Goal: Task Accomplishment & Management: Manage account settings

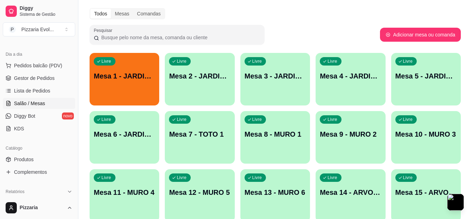
scroll to position [35, 0]
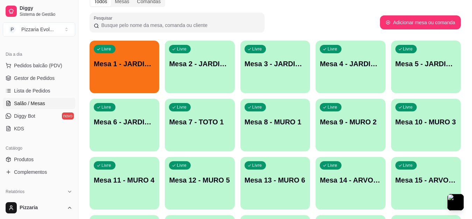
click at [140, 73] on div "Livre Mesa 1 - JARDIM 1" at bounding box center [125, 63] width 70 height 44
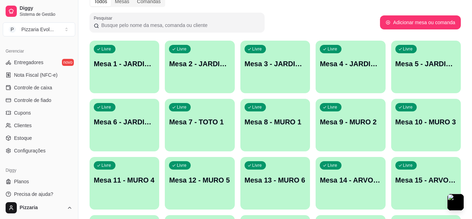
scroll to position [280, 0]
click at [47, 64] on link "Entregadores novo" at bounding box center [39, 61] width 72 height 11
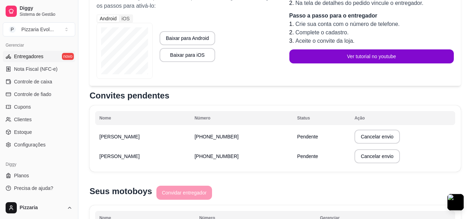
scroll to position [175, 0]
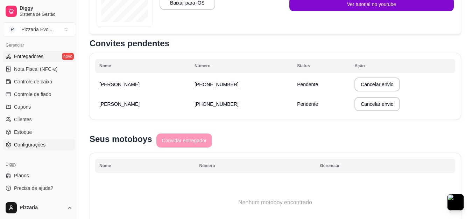
click at [35, 142] on span "Configurações" at bounding box center [30, 144] width 32 height 7
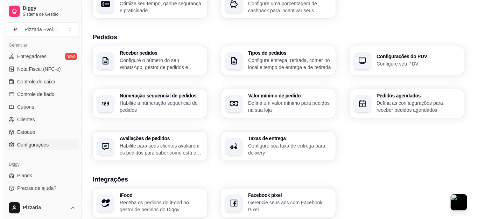
scroll to position [140, 0]
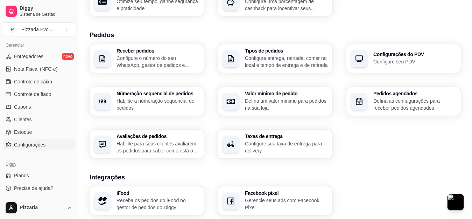
click at [293, 66] on p "Configure entrega, retirada, comer no local e tempo de entrega e de retirada" at bounding box center [286, 62] width 83 height 14
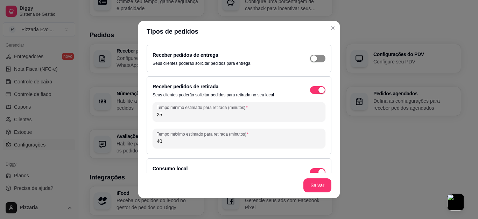
click at [310, 59] on span "button" at bounding box center [317, 59] width 15 height 8
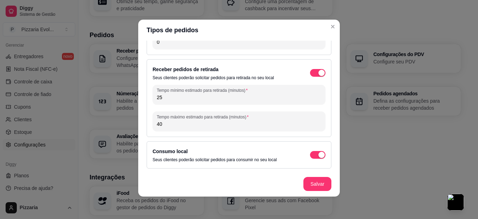
scroll to position [0, 0]
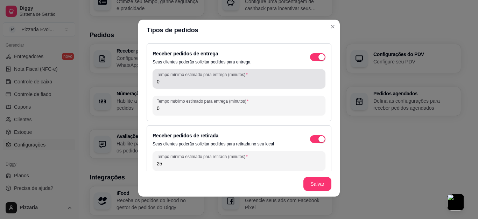
click at [168, 83] on input "0" at bounding box center [239, 81] width 165 height 7
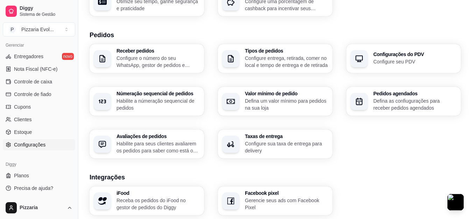
click at [274, 146] on p "Configure sua taxa de entrega para delivery" at bounding box center [286, 147] width 83 height 14
click at [163, 60] on p "Configure o número do seu WhatsApp, gestor de pedidos e outros" at bounding box center [158, 62] width 83 height 14
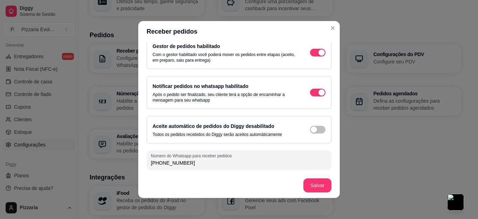
scroll to position [1, 0]
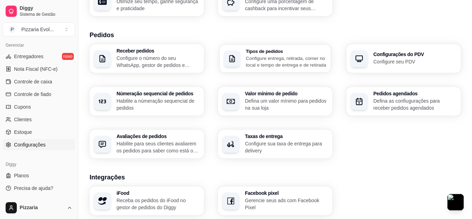
click at [295, 68] on p "Configure entrega, retirada, comer no local e tempo de entrega e de retirada" at bounding box center [286, 62] width 81 height 14
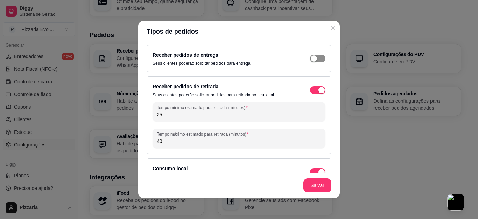
click at [310, 57] on span "button" at bounding box center [317, 59] width 15 height 8
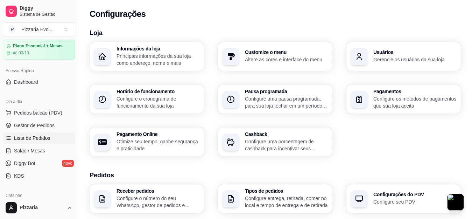
scroll to position [35, 0]
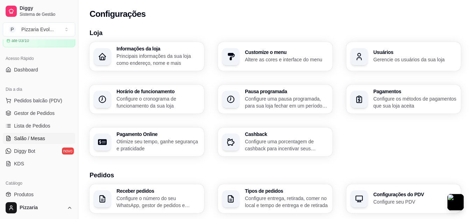
click at [41, 136] on span "Salão / Mesas" at bounding box center [29, 138] width 31 height 7
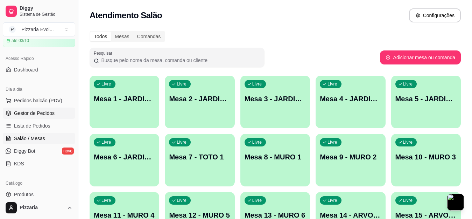
click at [60, 116] on link "Gestor de Pedidos" at bounding box center [39, 113] width 72 height 11
